Goal: Task Accomplishment & Management: Manage account settings

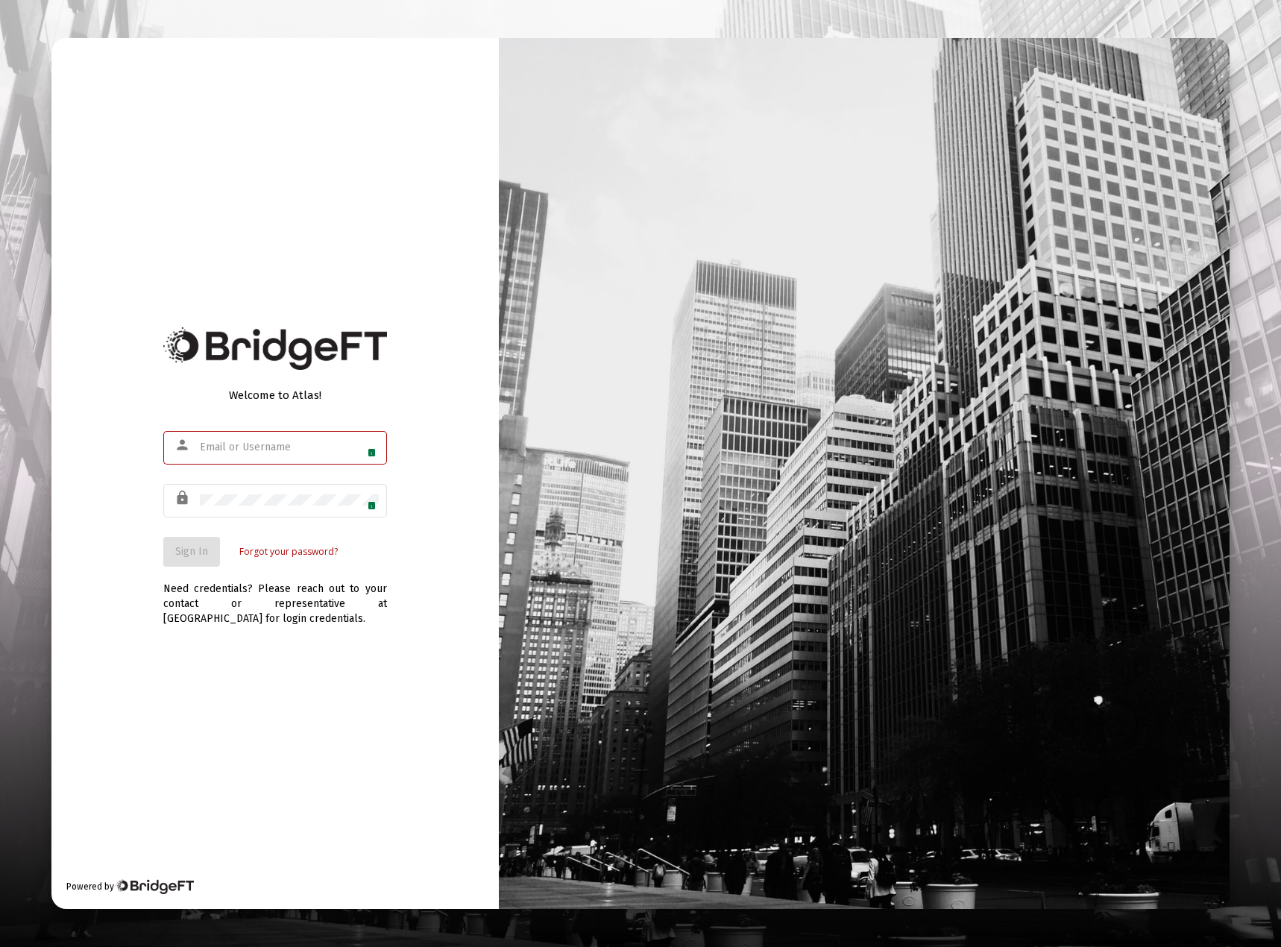
click at [374, 443] on input "text" at bounding box center [289, 448] width 179 height 12
click at [345, 324] on div at bounding box center [275, 349] width 224 height 56
click at [365, 448] on img at bounding box center [367, 448] width 12 height 12
type input "paulylias01@gmail.com"
click at [190, 546] on span "Sign In" at bounding box center [191, 551] width 33 height 13
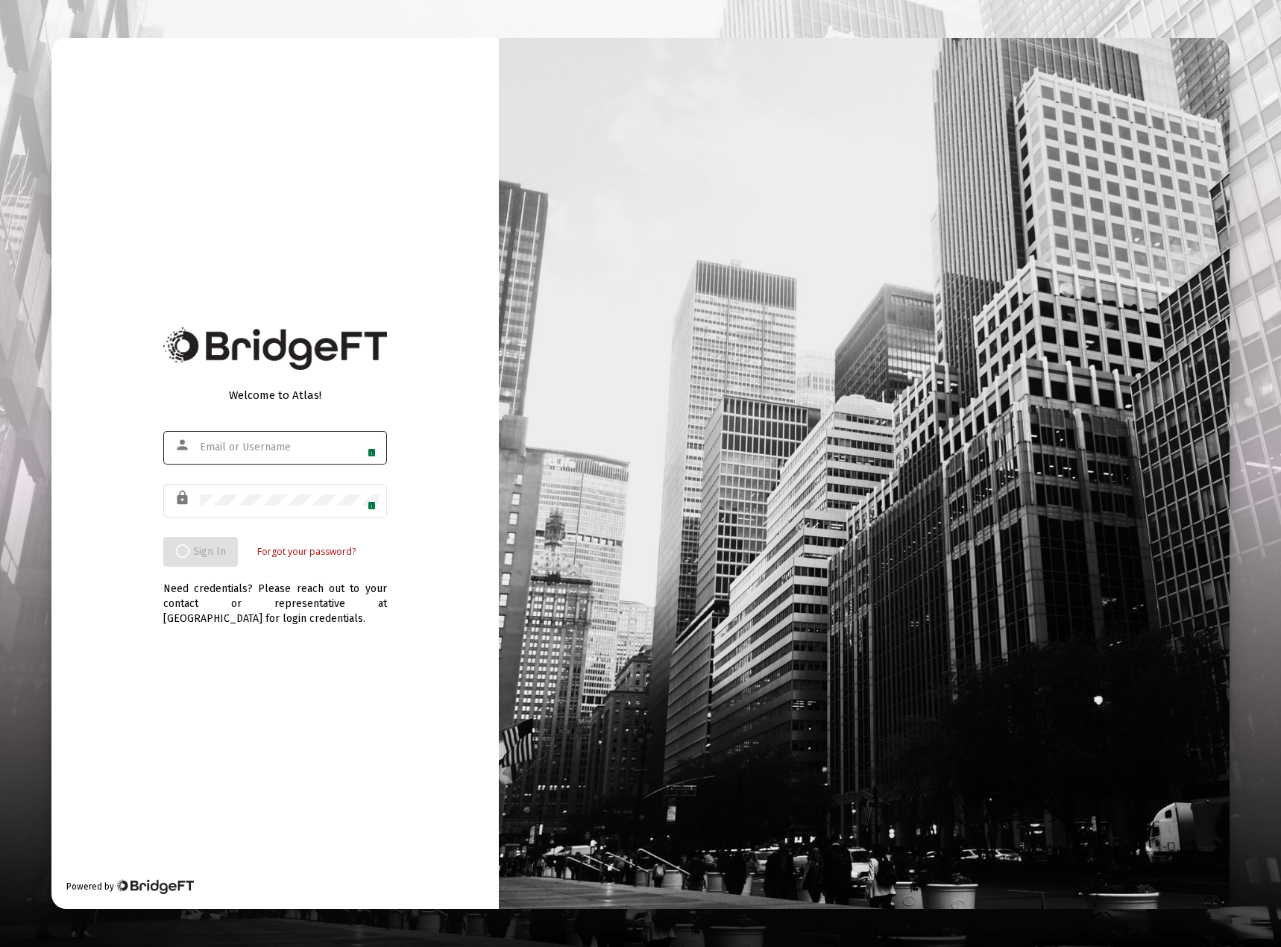
click at [375, 451] on span "1" at bounding box center [372, 452] width 8 height 9
type input "[EMAIL_ADDRESS][DOMAIN_NAME]"
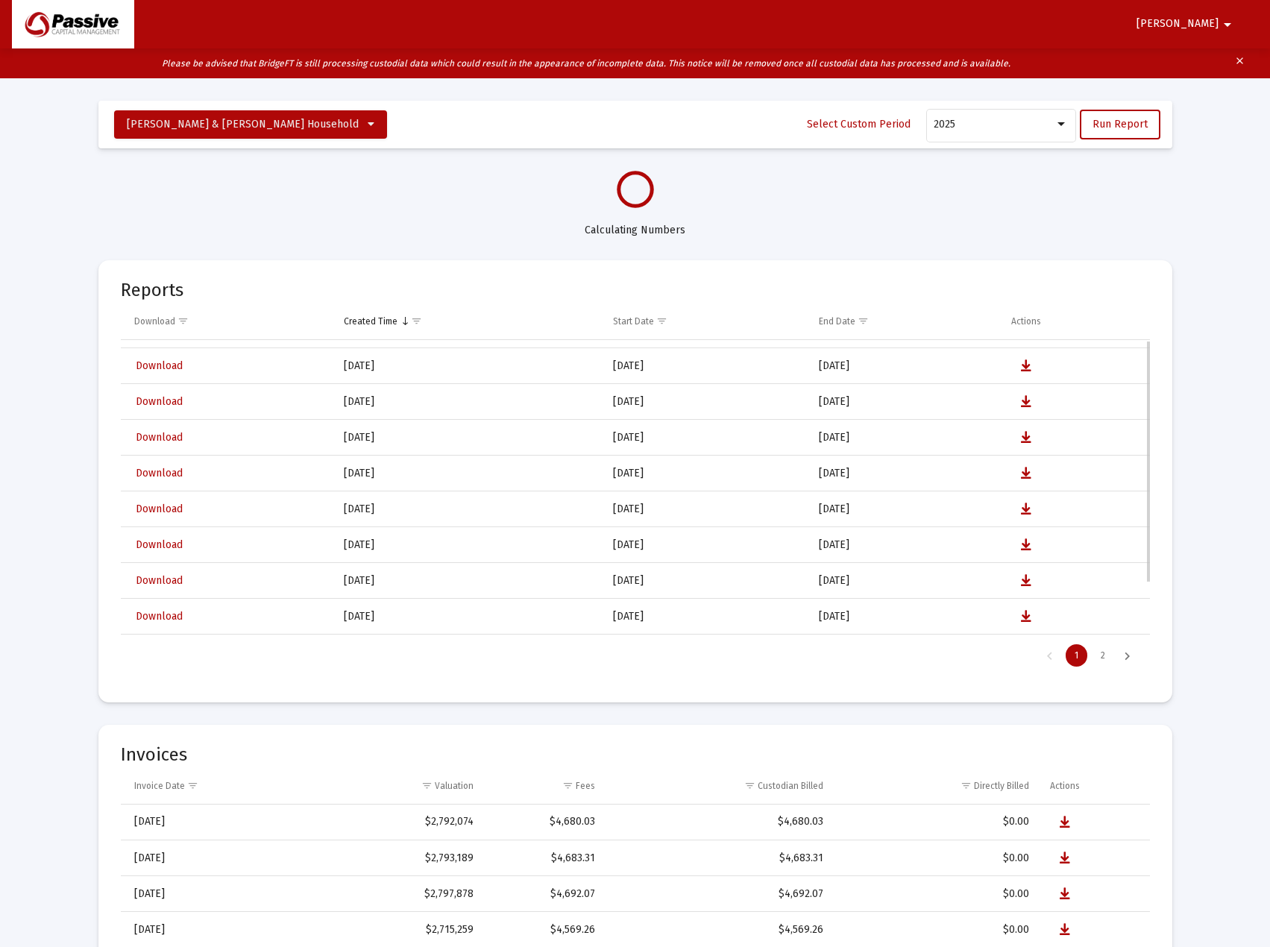
scroll to position [63, 0]
select select "View all"
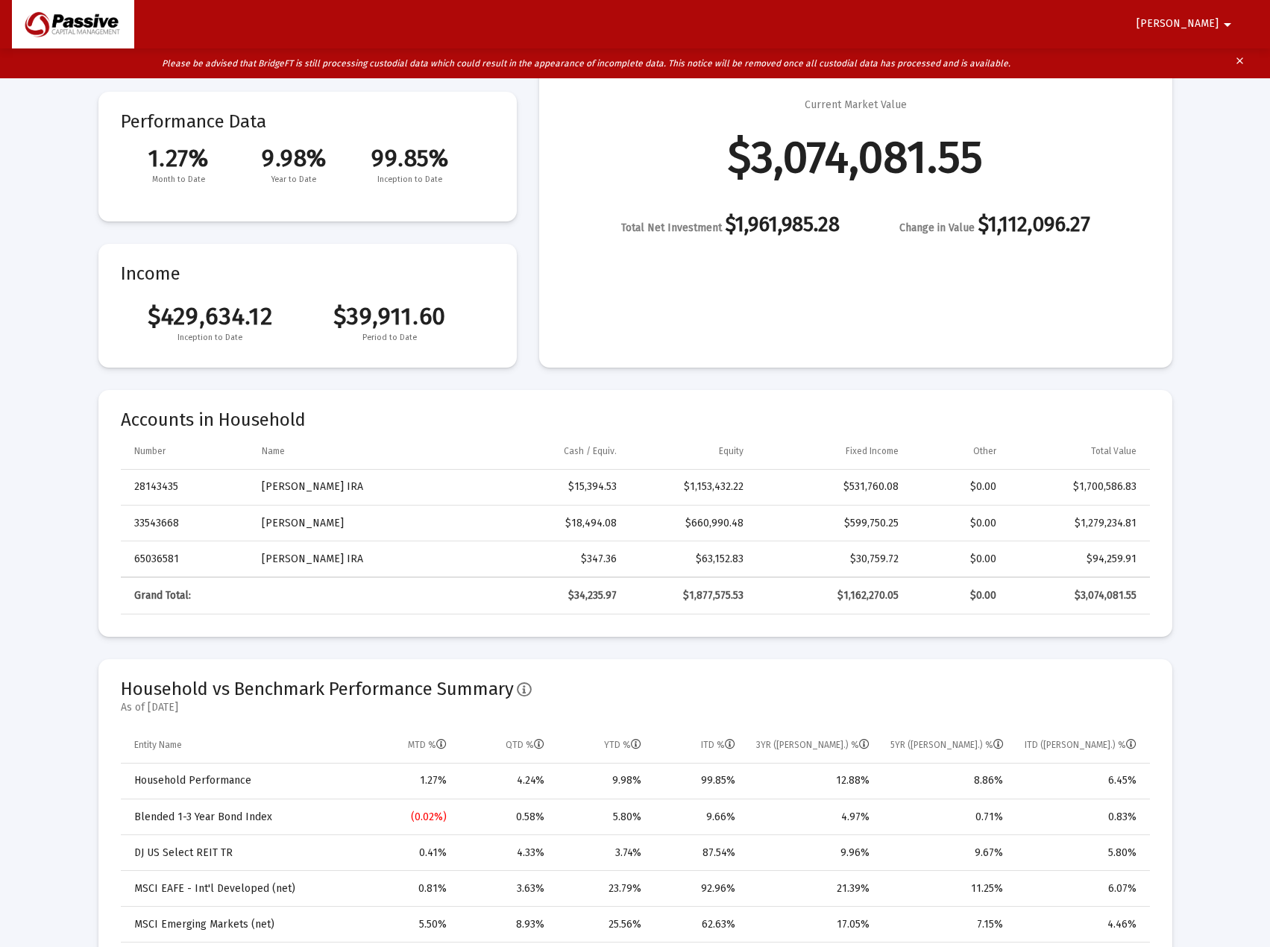
scroll to position [0, 0]
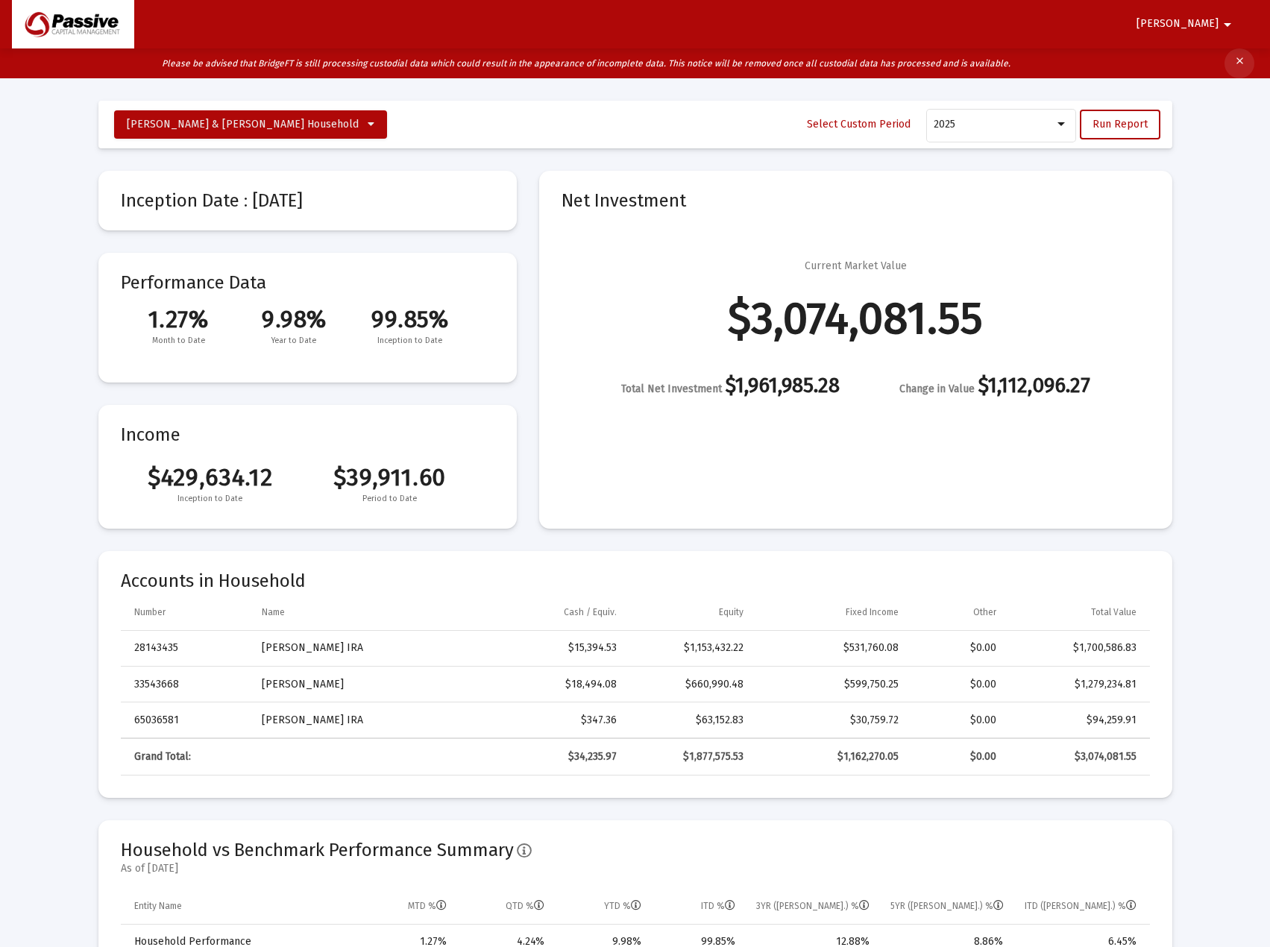
click at [1239, 60] on mat-icon "clear" at bounding box center [1239, 63] width 11 height 22
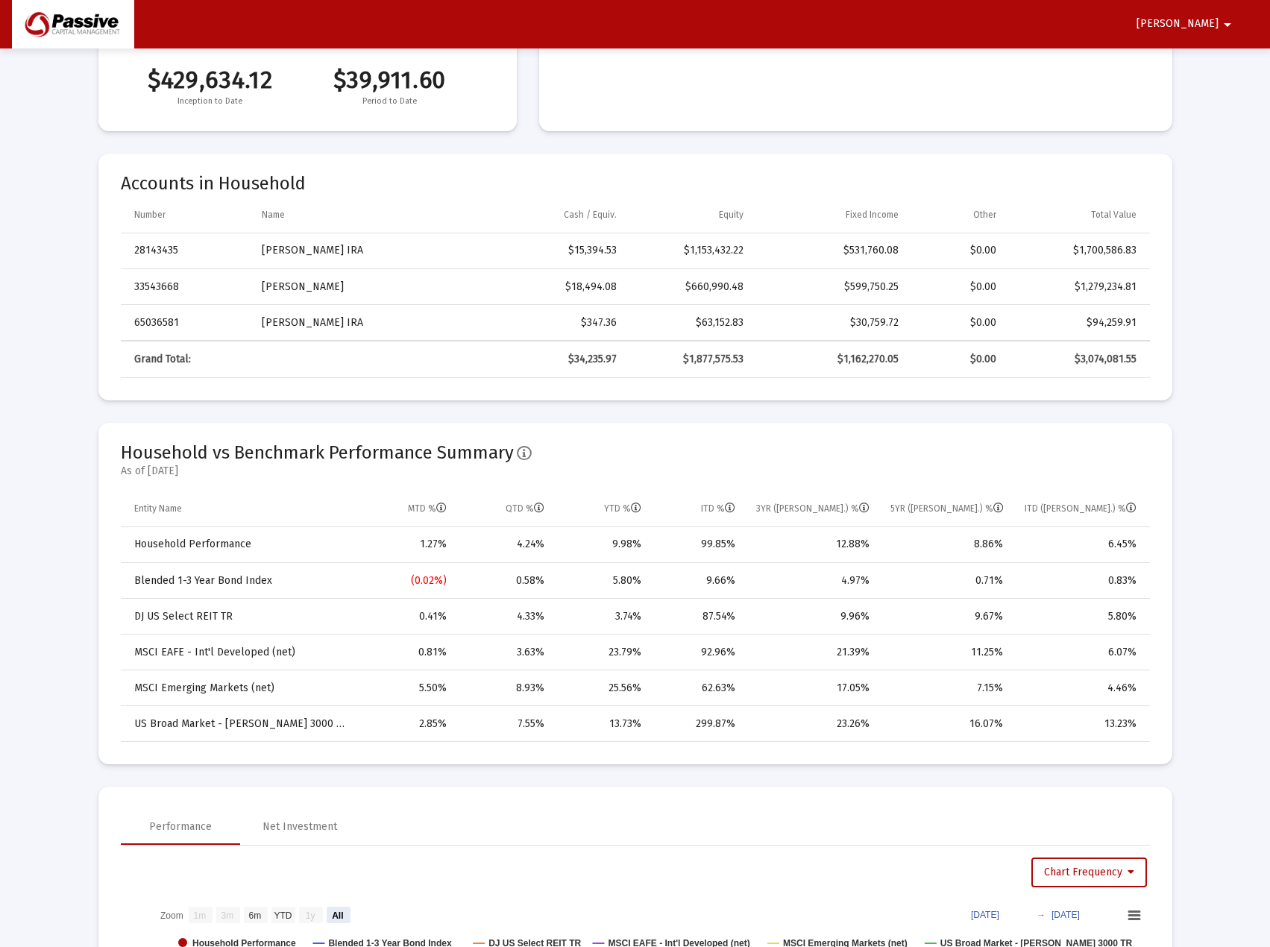
scroll to position [373, 0]
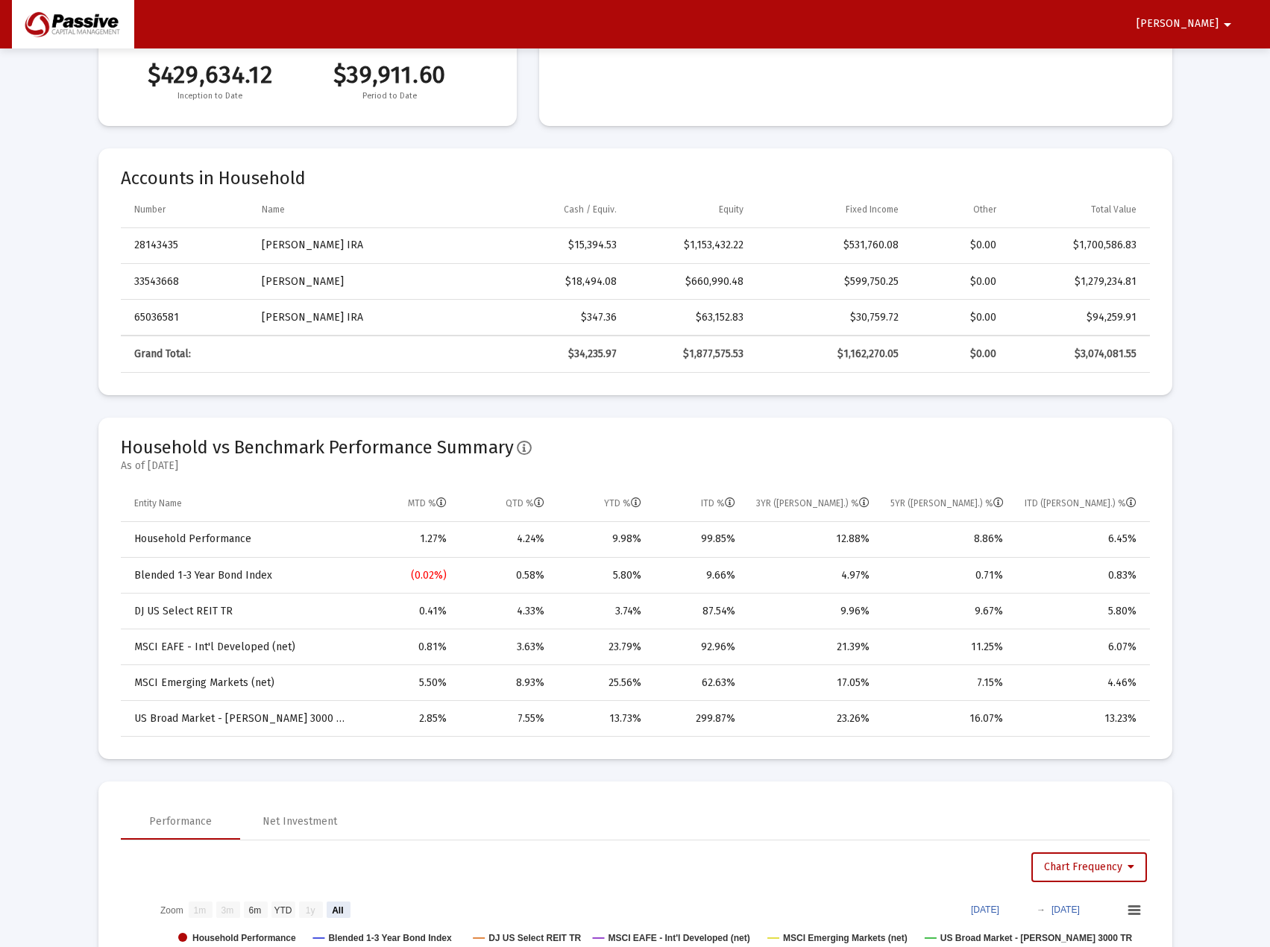
click at [324, 280] on td "Elias, Paul JTWROS" at bounding box center [362, 282] width 223 height 36
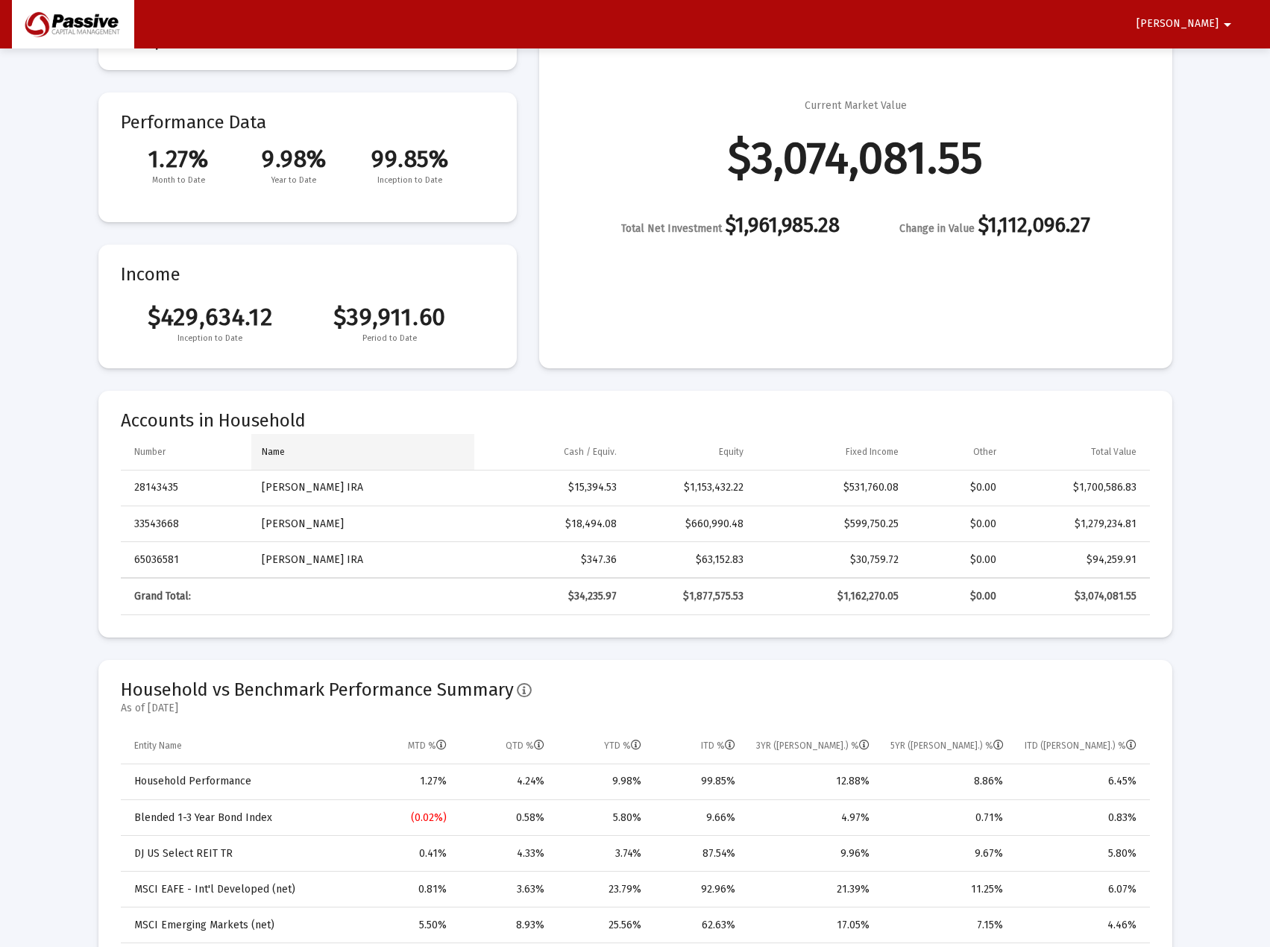
scroll to position [0, 0]
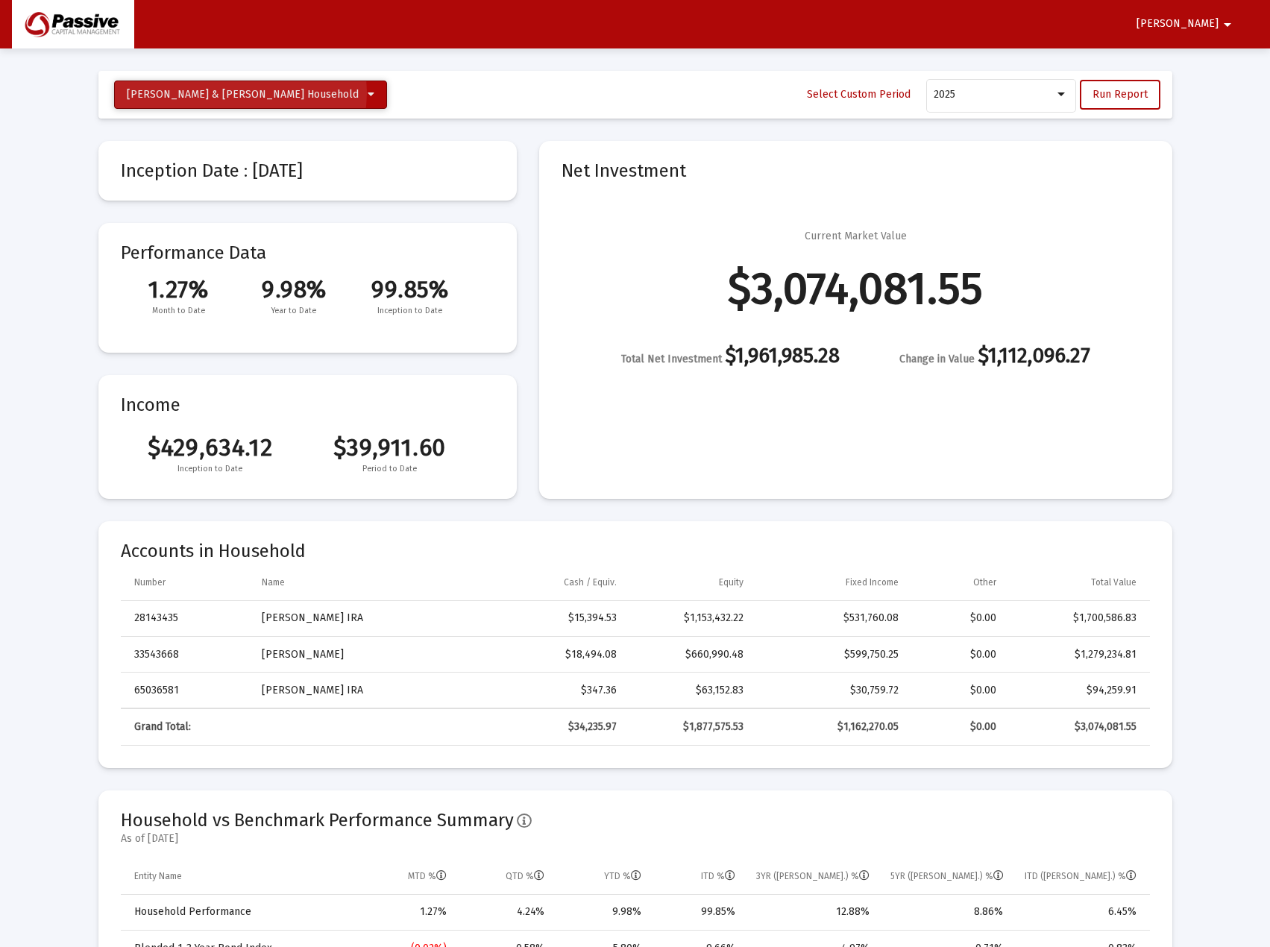
click at [240, 92] on span "Elias, Paul P & Cheryl M Household" at bounding box center [243, 94] width 232 height 13
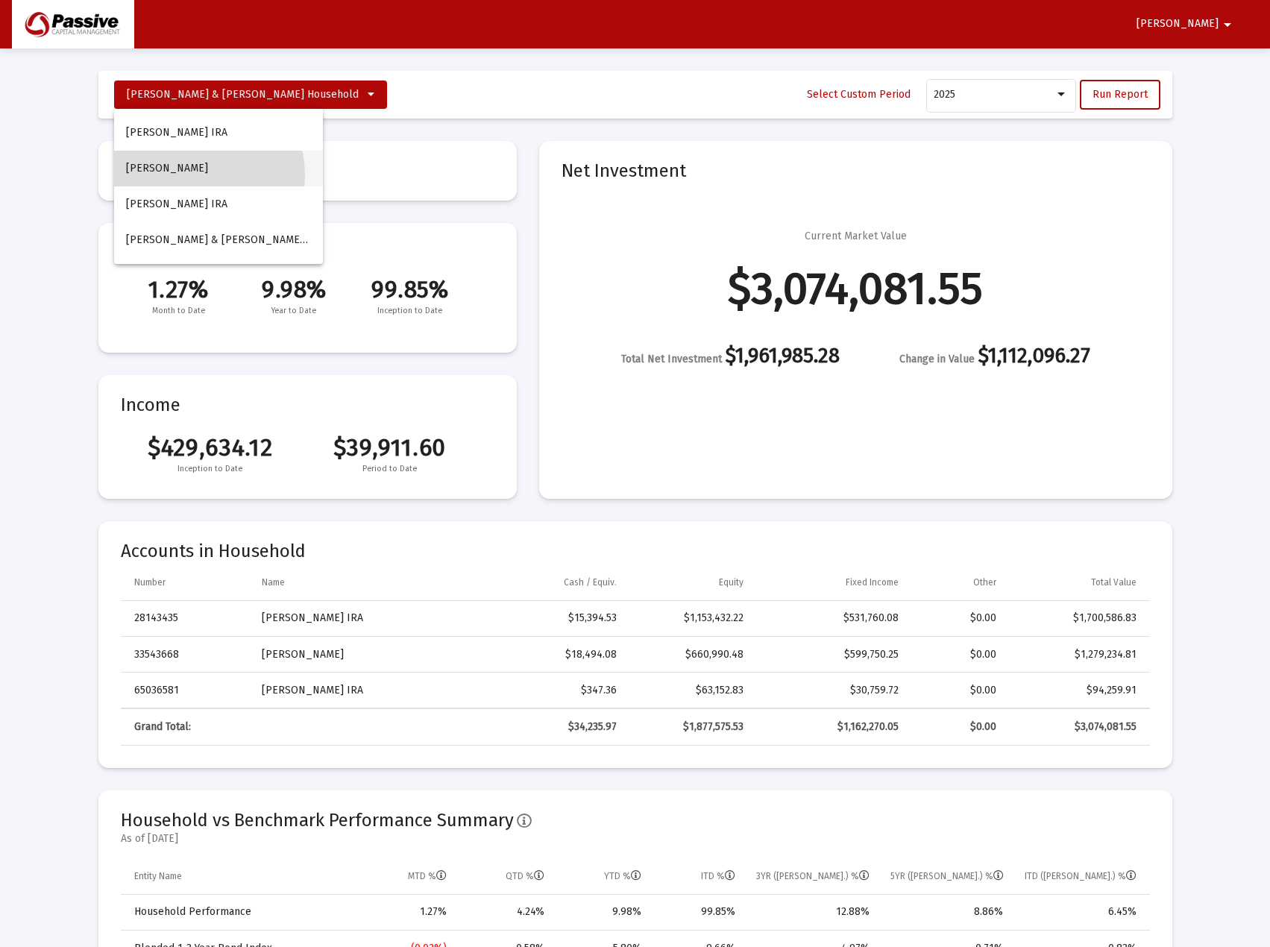
click at [203, 175] on button "Elias, Paul JTWROS" at bounding box center [218, 169] width 209 height 36
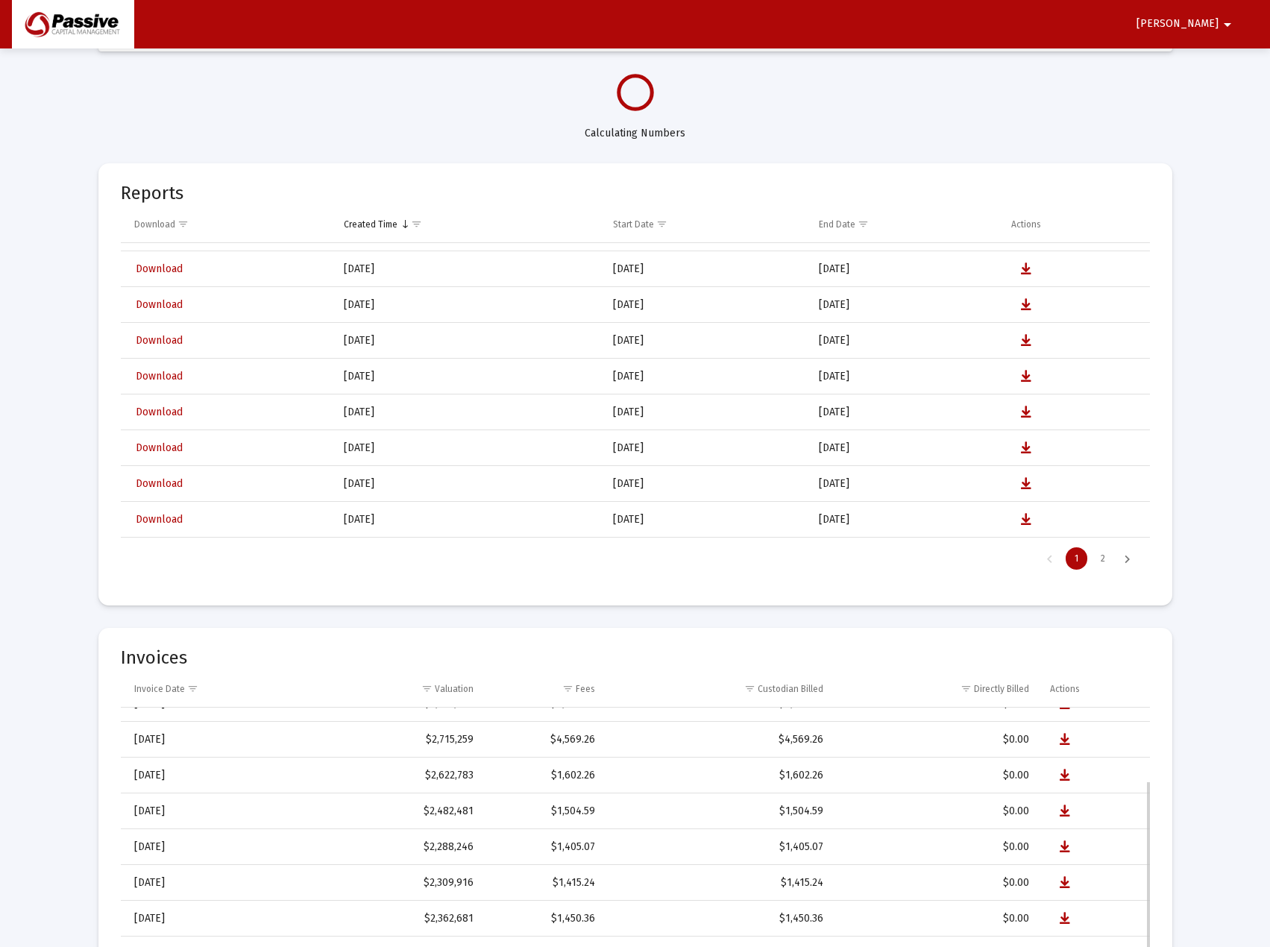
scroll to position [75, 0]
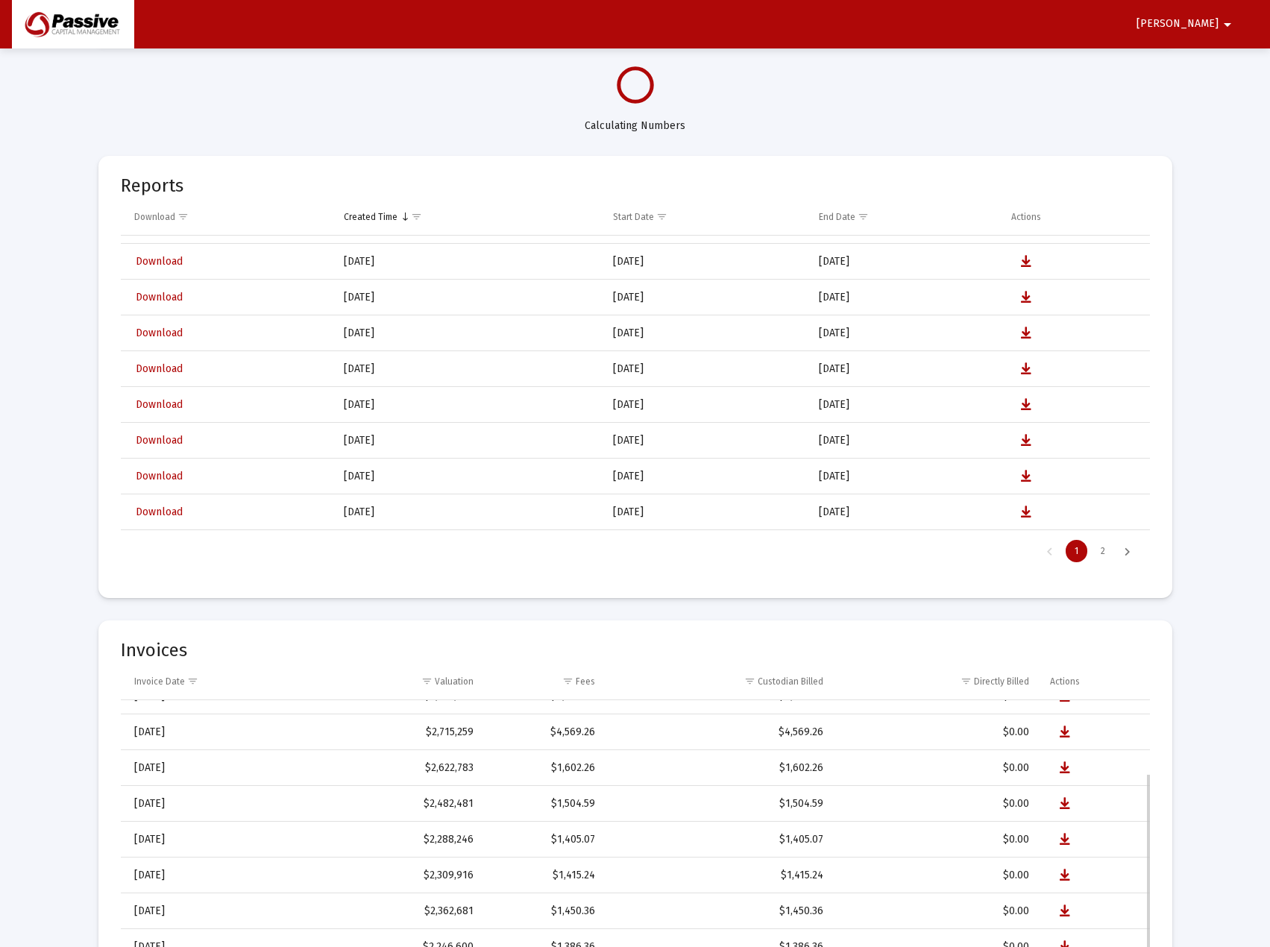
select select "View all"
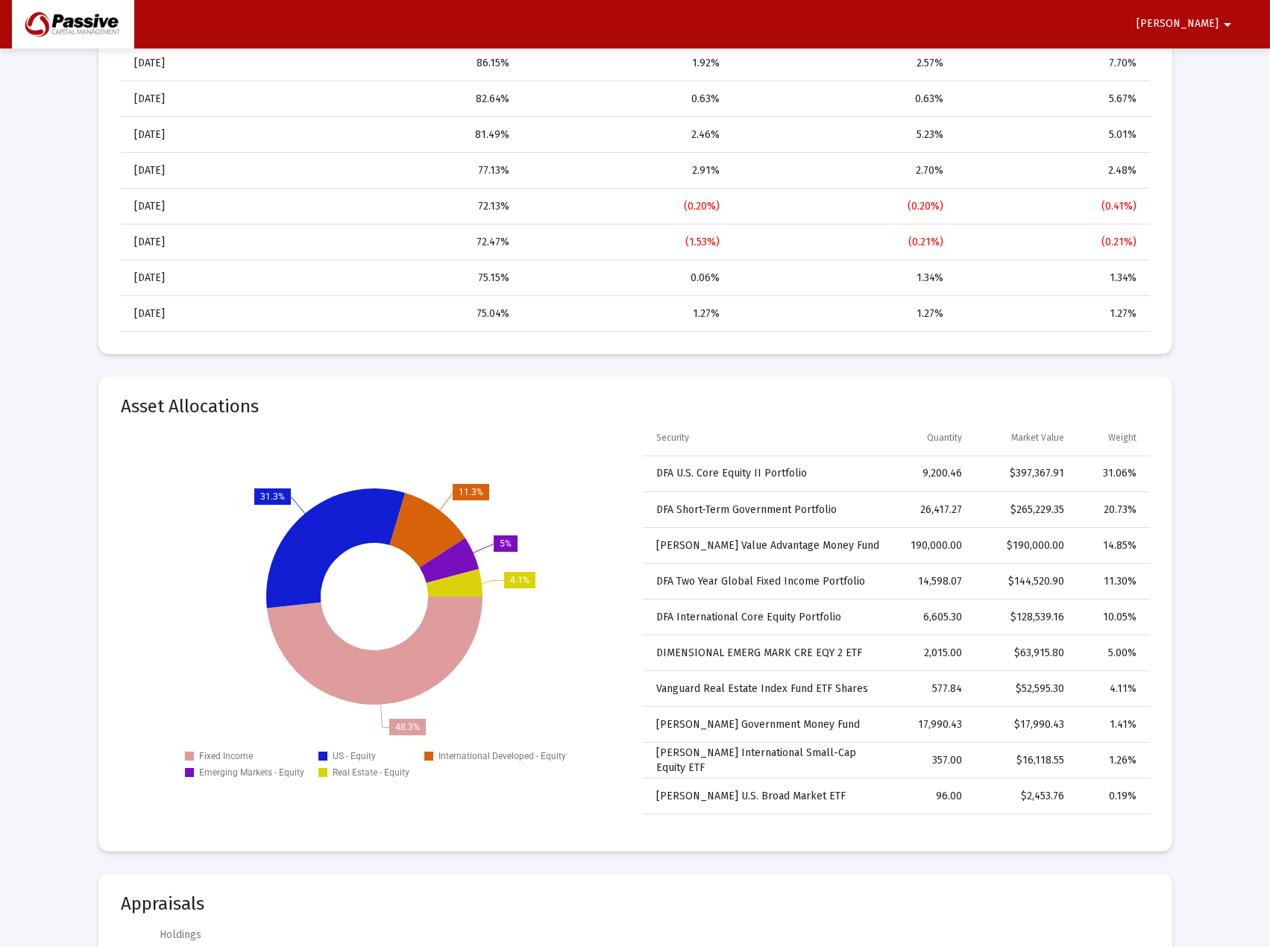
scroll to position [1865, 0]
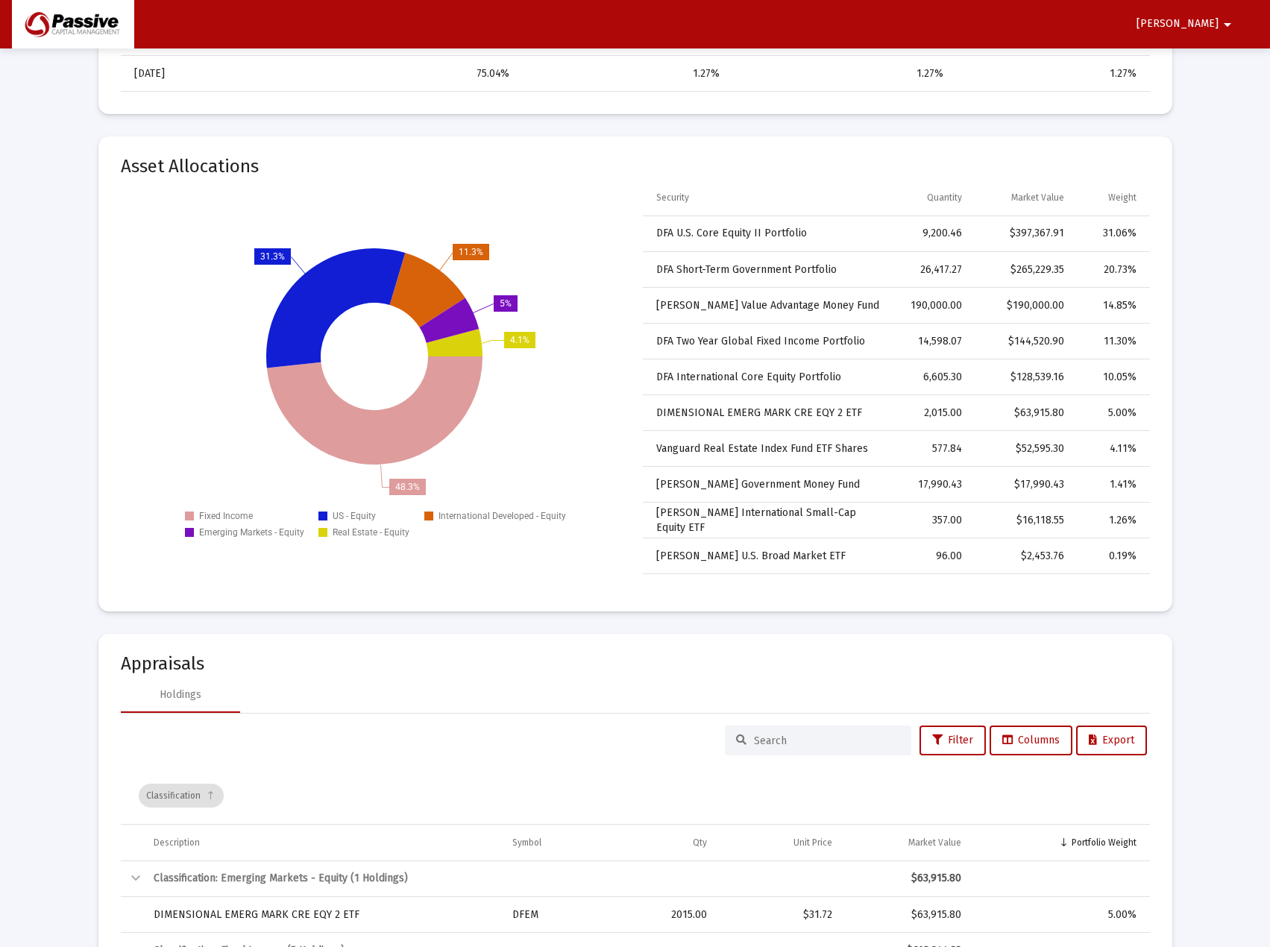
click at [1119, 304] on div "14.85%" at bounding box center [1110, 305] width 51 height 15
click at [729, 310] on td "Schwab Value Advantage Money Fund" at bounding box center [768, 306] width 250 height 36
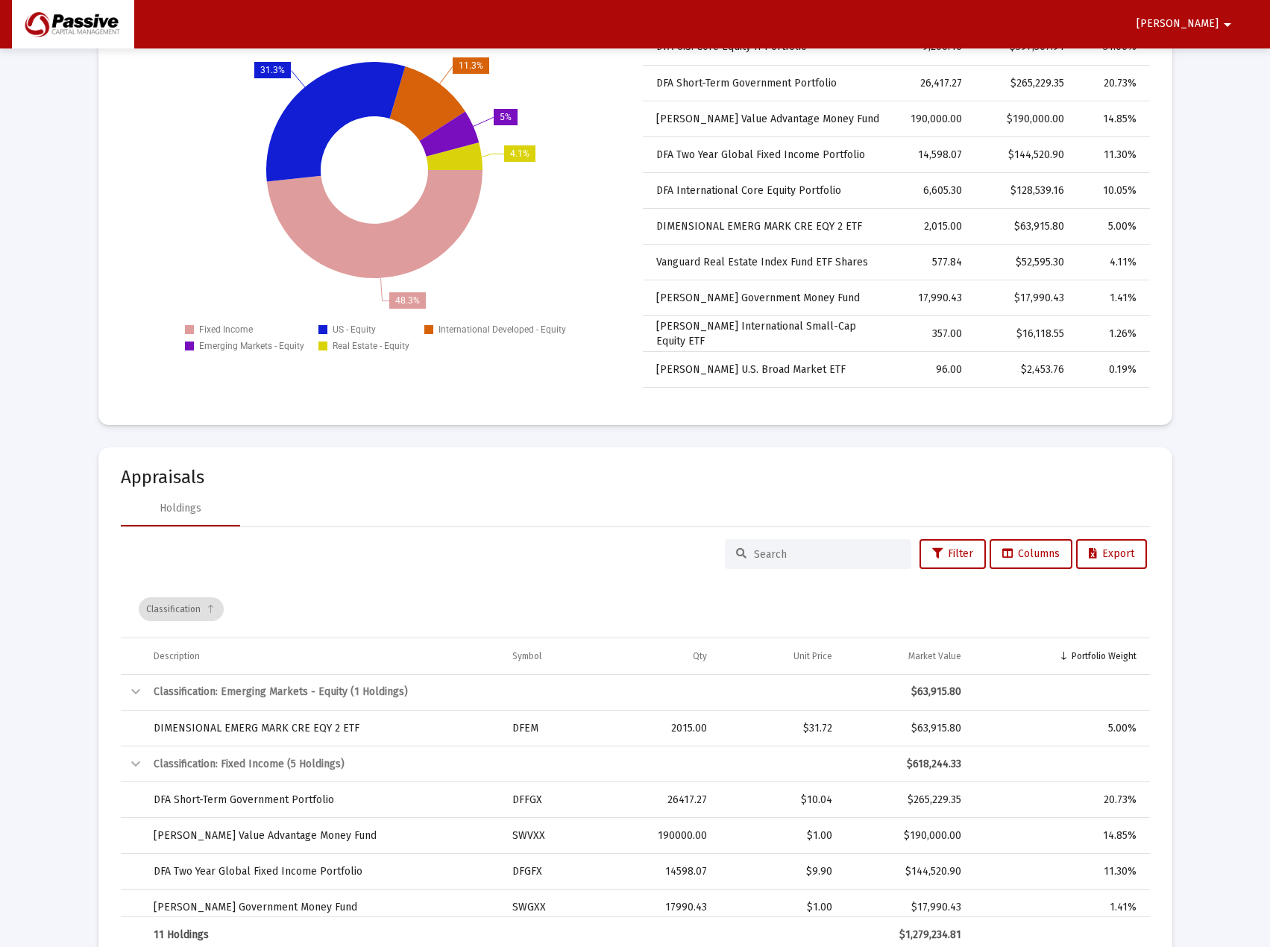
scroll to position [2238, 0]
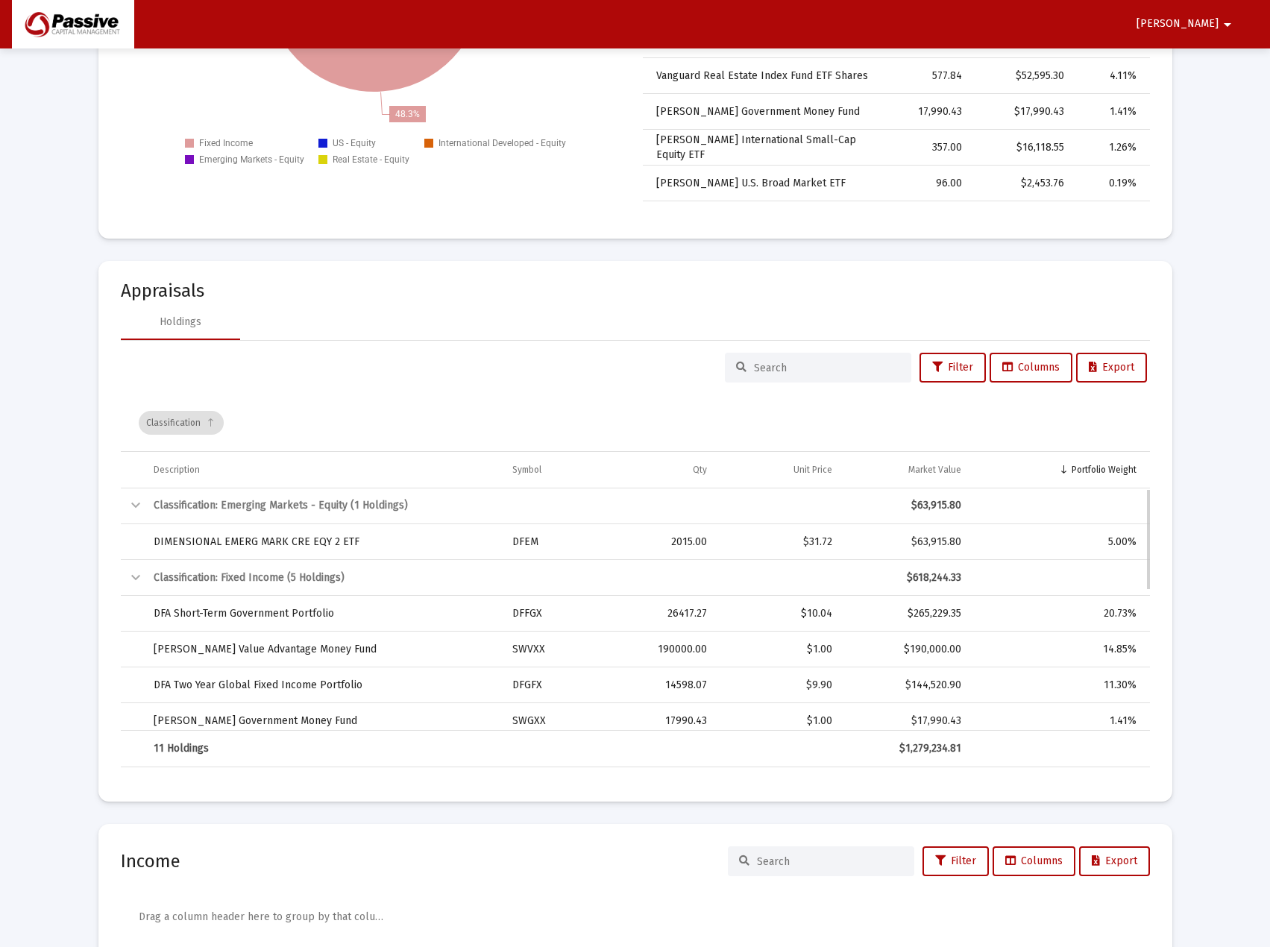
click at [309, 644] on td "Schwab Value Advantage Money Fund" at bounding box center [323, 650] width 360 height 36
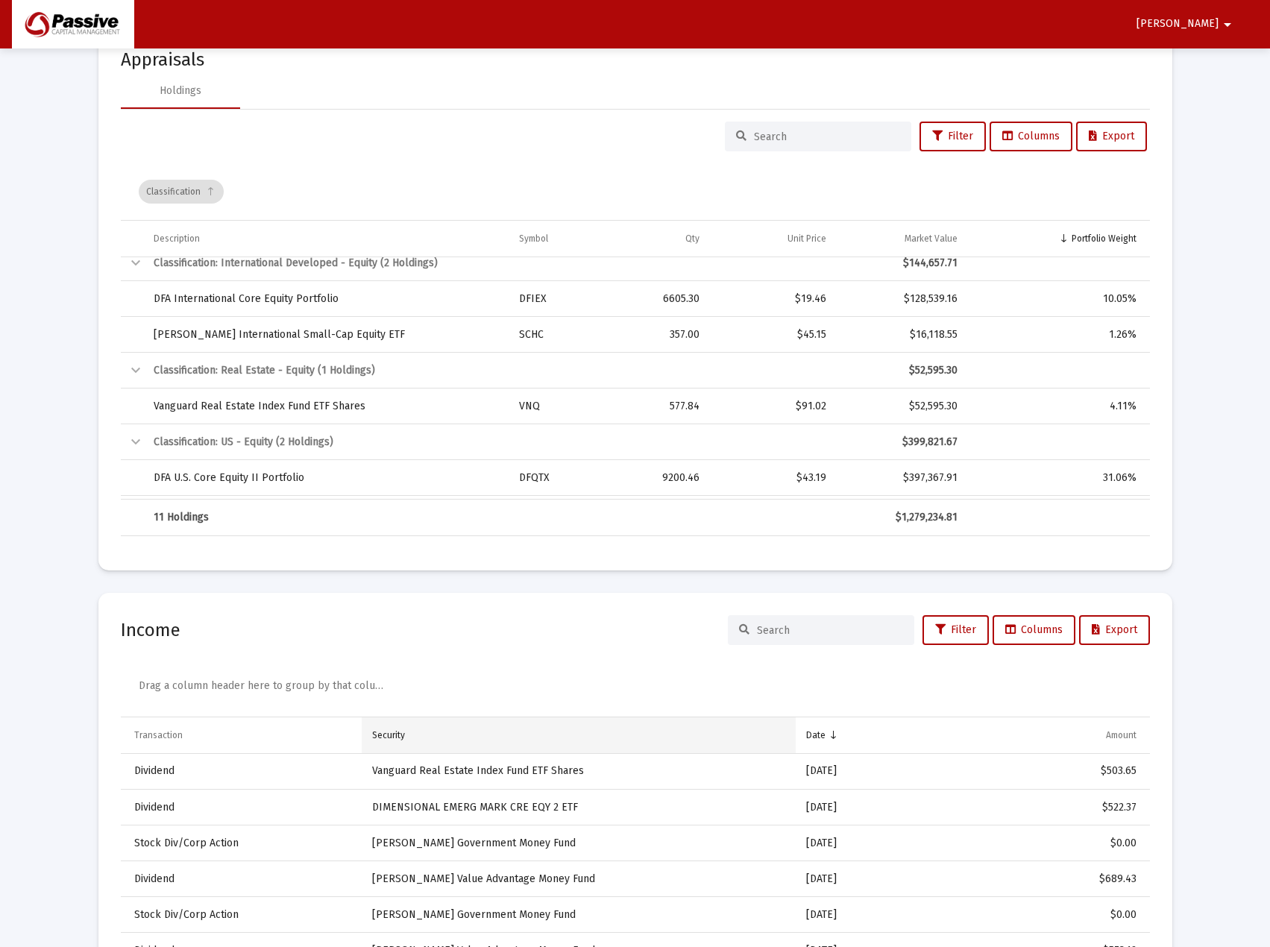
scroll to position [2611, 0]
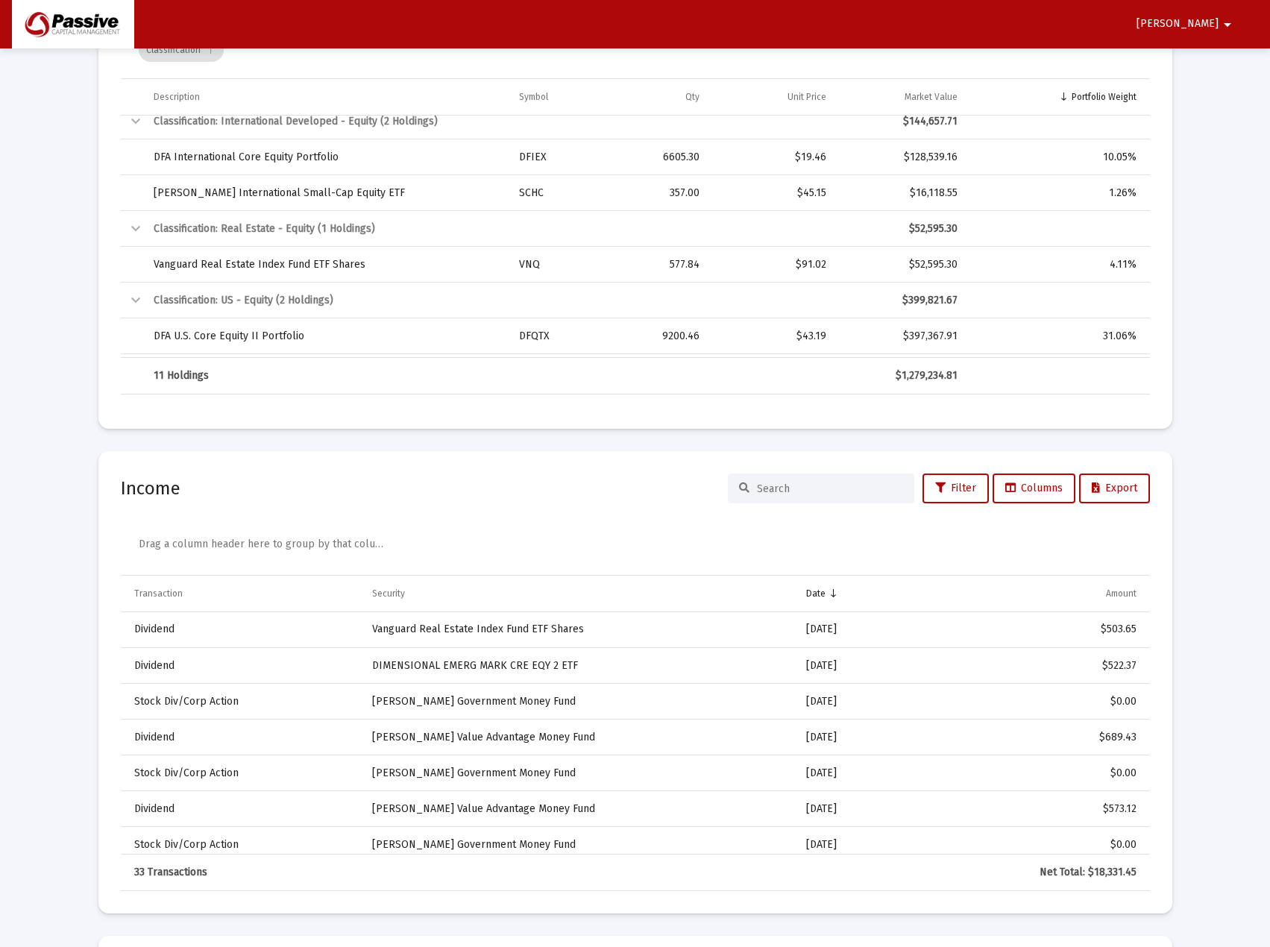
click at [832, 488] on input at bounding box center [830, 489] width 146 height 13
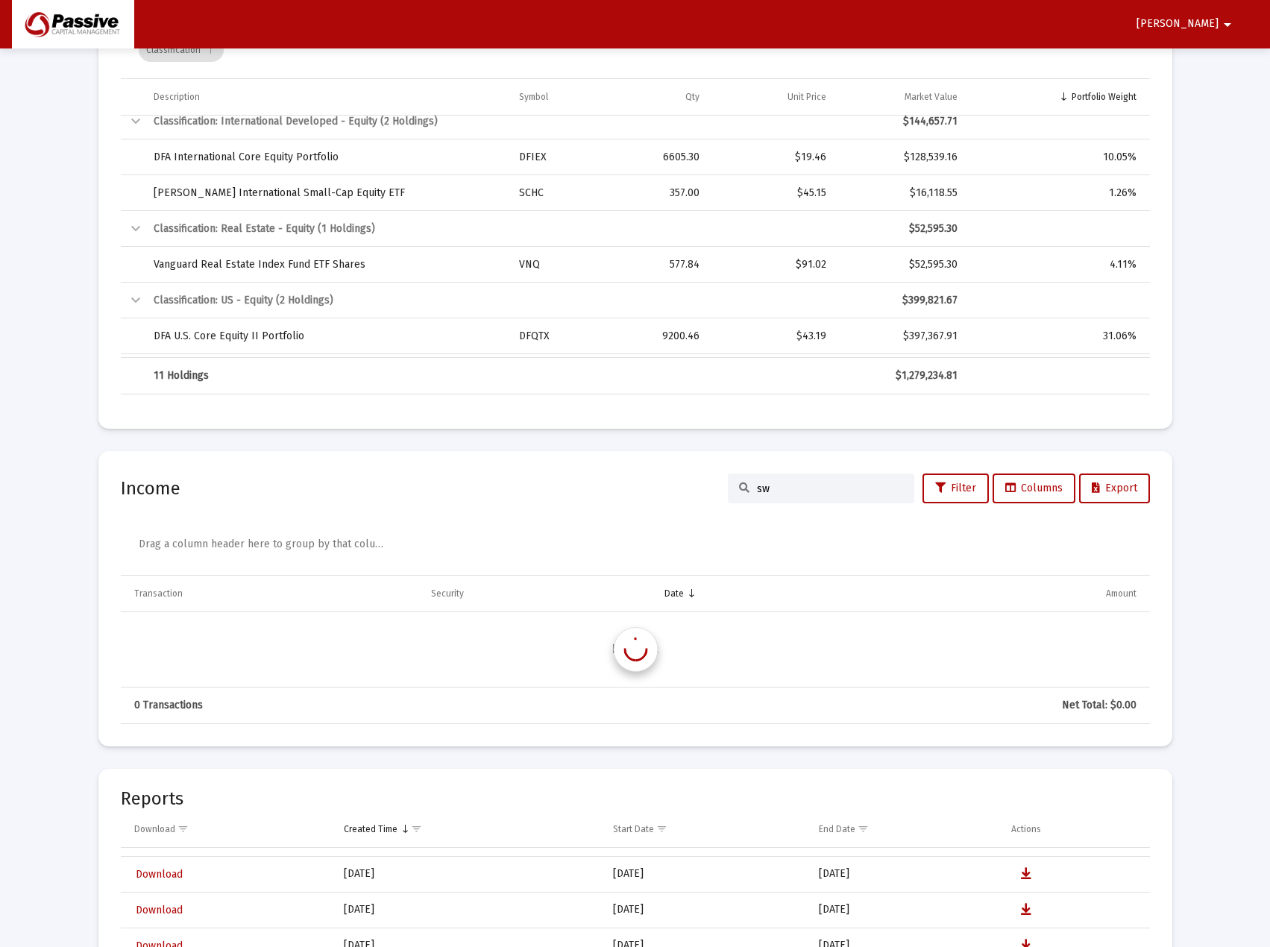
type input "s"
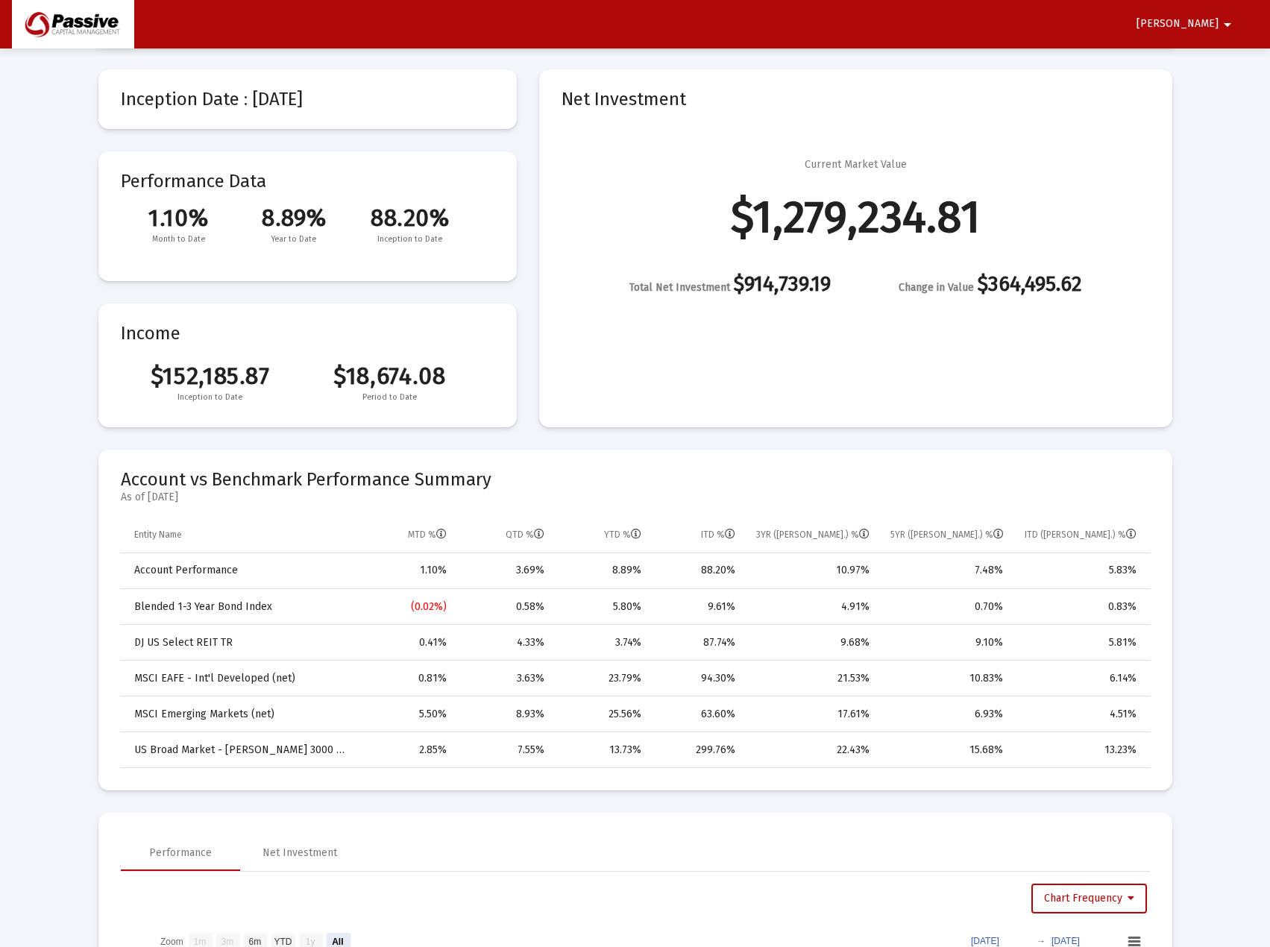
scroll to position [0, 0]
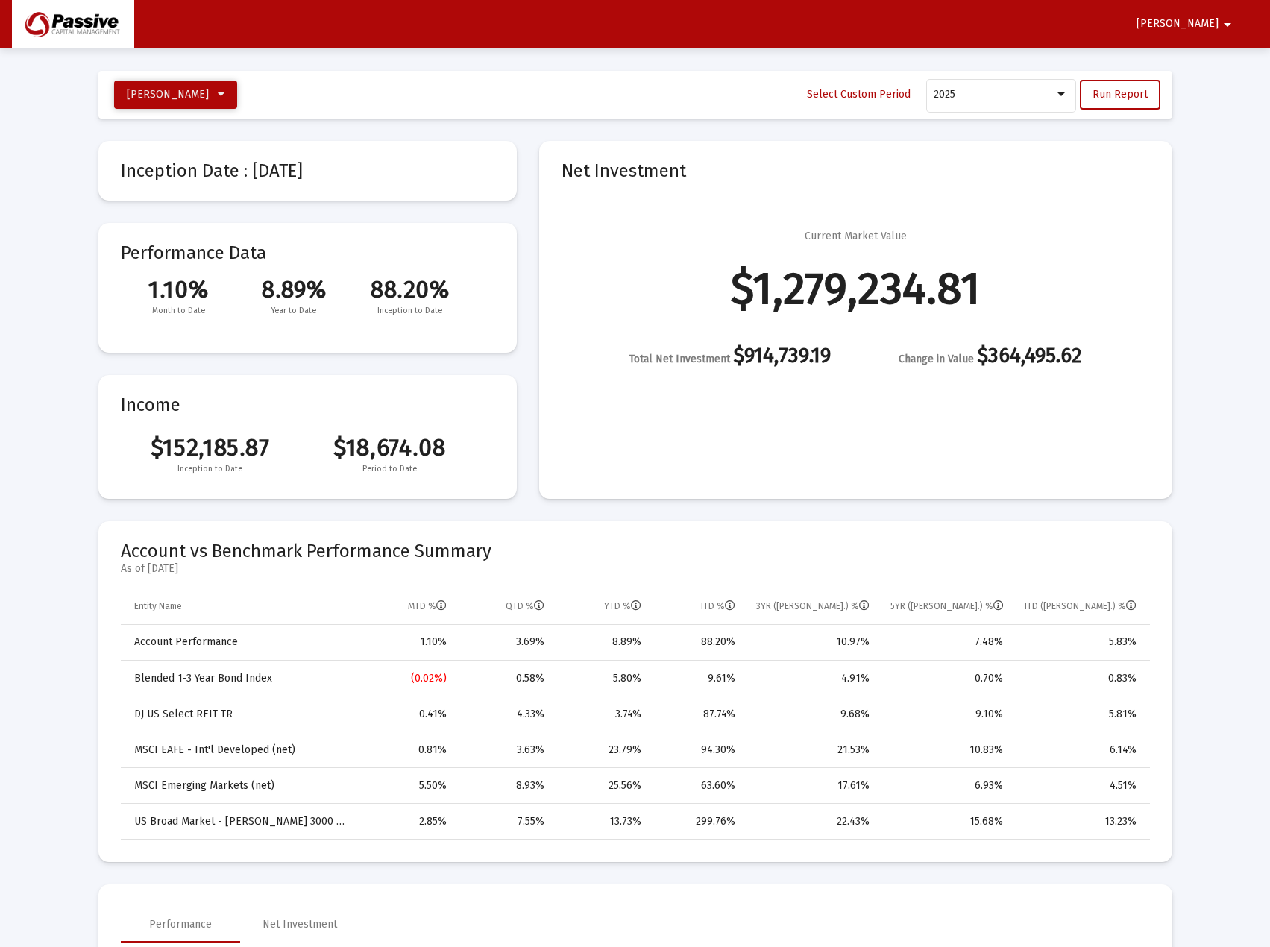
type input "schwab value"
click at [213, 92] on span "Elias, Paul JTWROS" at bounding box center [176, 94] width 98 height 13
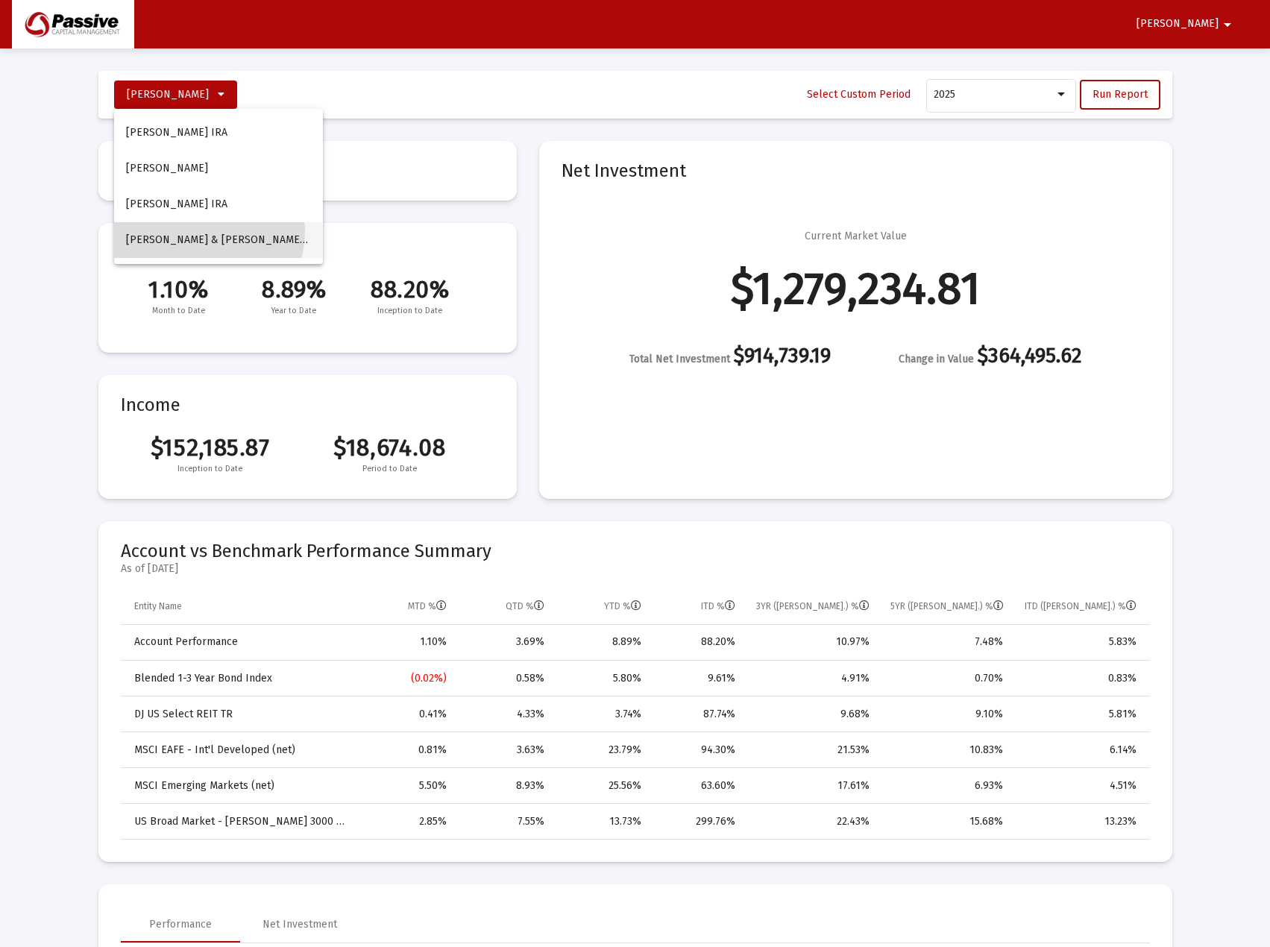
click at [198, 231] on button "Elias, Paul P & Cheryl M Household" at bounding box center [218, 240] width 209 height 36
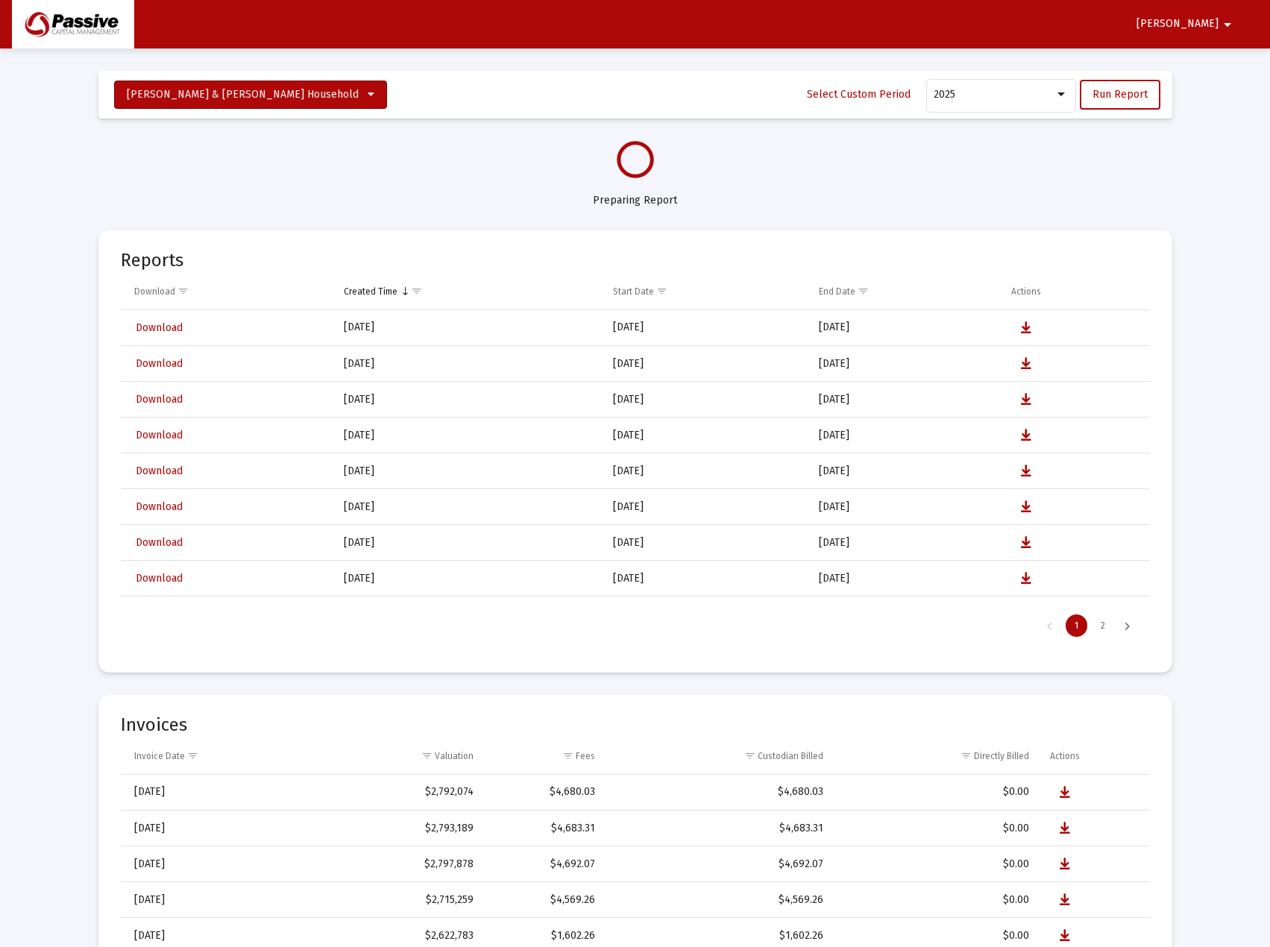
select select "View all"
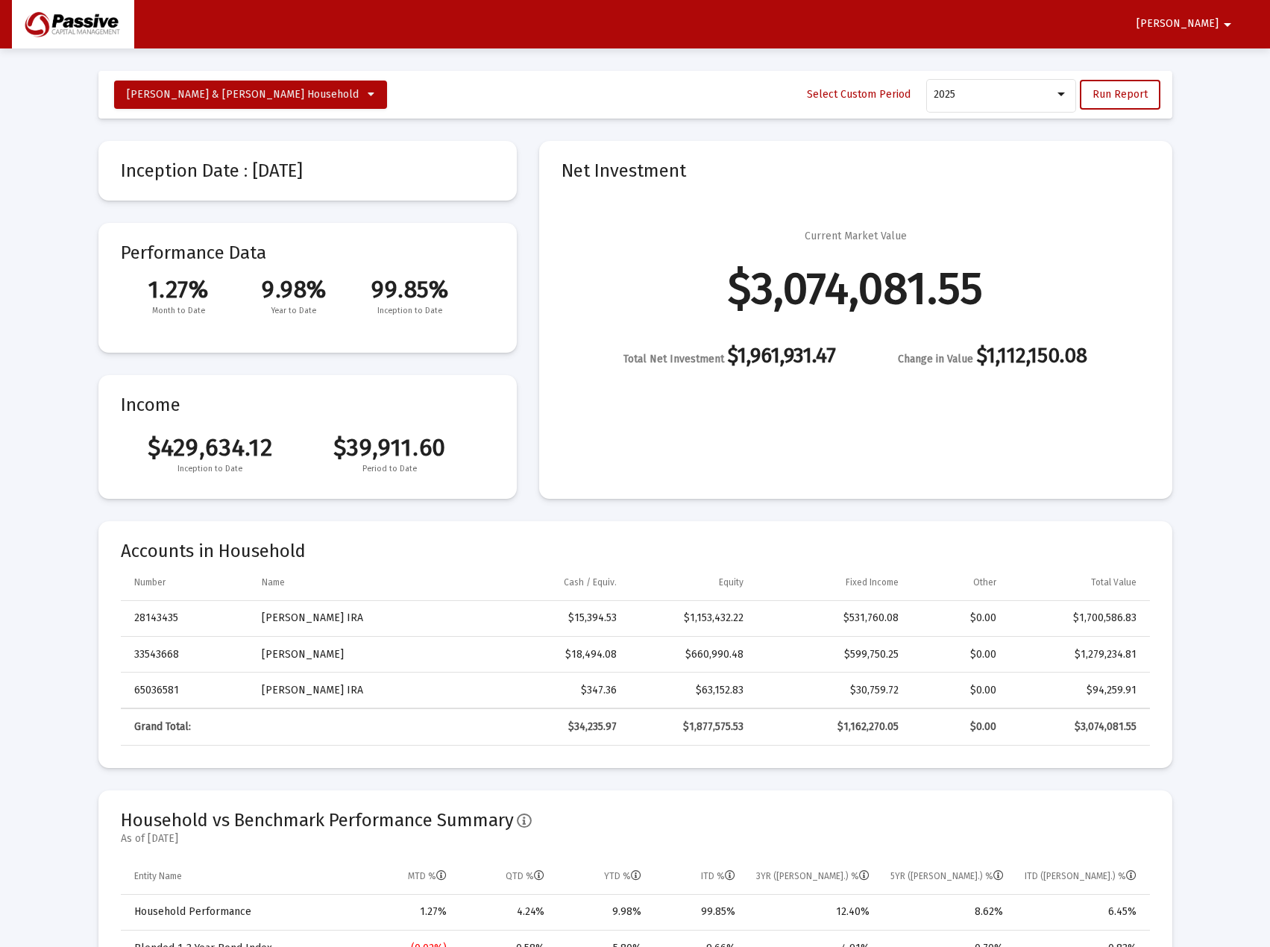
click at [1219, 22] on mat-icon "arrow_drop_down" at bounding box center [1228, 25] width 18 height 30
click at [1228, 65] on button "Logout" at bounding box center [1223, 63] width 84 height 36
